Goal: Task Accomplishment & Management: Use online tool/utility

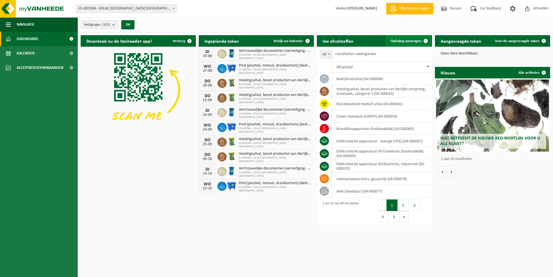
click at [413, 41] on span "Ophaling aanvragen" at bounding box center [405, 41] width 31 height 4
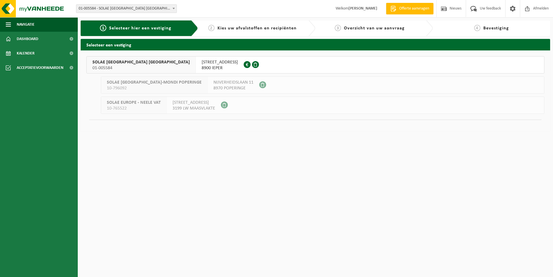
click at [202, 62] on span "ZWAANHOFWEG 1" at bounding box center [220, 62] width 36 height 6
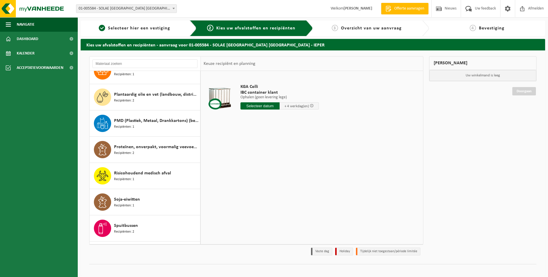
scroll to position [864, 0]
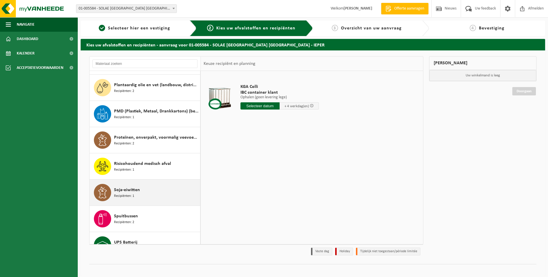
click at [113, 188] on div "Soja-eiwitten Recipiënten: 1" at bounding box center [145, 192] width 111 height 26
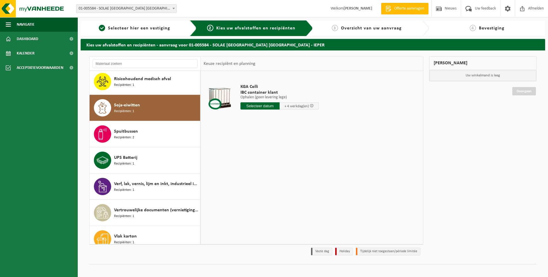
scroll to position [970, 0]
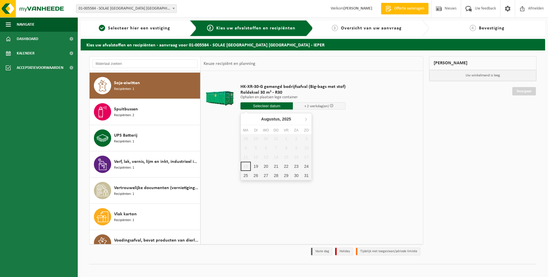
click at [268, 106] on input "text" at bounding box center [266, 105] width 53 height 7
click at [253, 166] on div "19" at bounding box center [256, 166] width 10 height 9
type input "Van 2025-08-19"
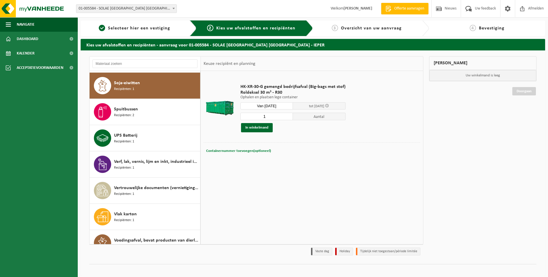
click at [233, 150] on span "Containernummer toevoegen(optioneel)" at bounding box center [238, 151] width 65 height 4
type input "r"
type input "R30-224"
click at [260, 128] on button "In winkelmand" at bounding box center [257, 127] width 32 height 9
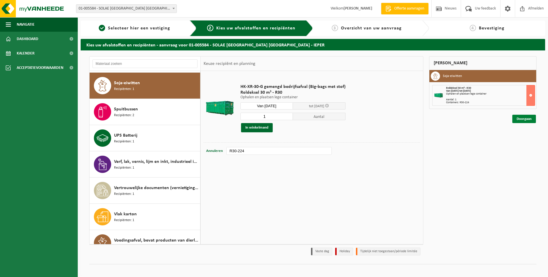
click at [516, 119] on link "Doorgaan" at bounding box center [524, 119] width 24 height 8
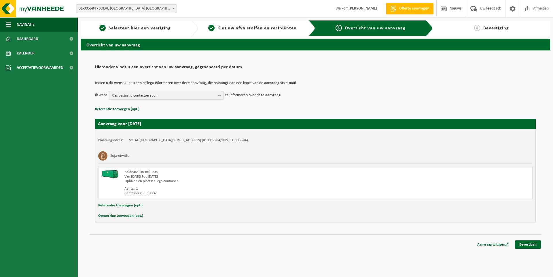
click at [151, 94] on span "Kies bestaand contactpersoon" at bounding box center [164, 95] width 104 height 9
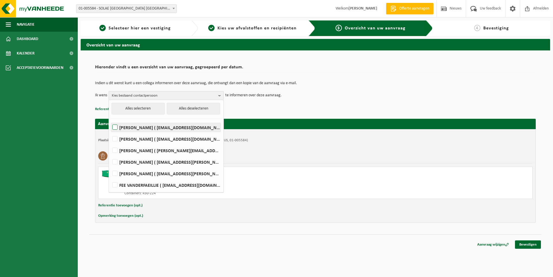
click at [142, 126] on label "[PERSON_NAME] ( [EMAIL_ADDRESS][DOMAIN_NAME] )" at bounding box center [165, 127] width 109 height 9
click at [110, 120] on input "[PERSON_NAME] ( [EMAIL_ADDRESS][DOMAIN_NAME] )" at bounding box center [110, 120] width 0 height 0
checkbox input "true"
click at [224, 220] on div "Plaatsingsadres: [GEOGRAPHIC_DATA][STREET_ADDRESS] (01-005584/BUS, 01-005584) S…" at bounding box center [315, 176] width 440 height 94
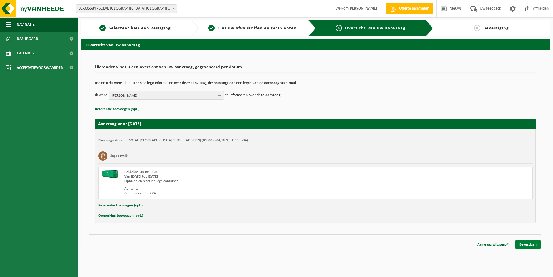
click at [533, 248] on link "Bevestigen" at bounding box center [528, 244] width 26 height 8
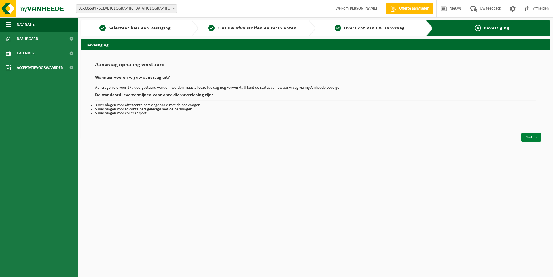
click at [534, 138] on link "Sluiten" at bounding box center [531, 137] width 20 height 8
